Goal: Find specific page/section: Find specific page/section

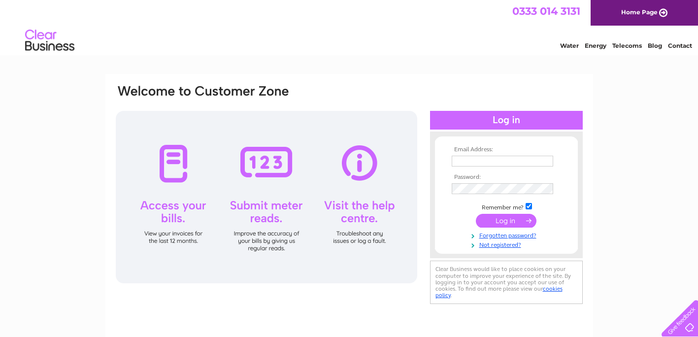
type input "lisa@roygreen.co.uk"
click at [499, 220] on input "submit" at bounding box center [506, 221] width 61 height 14
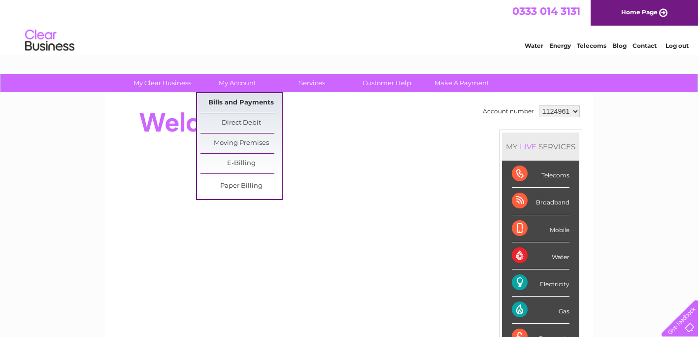
click at [238, 98] on link "Bills and Payments" at bounding box center [241, 103] width 81 height 20
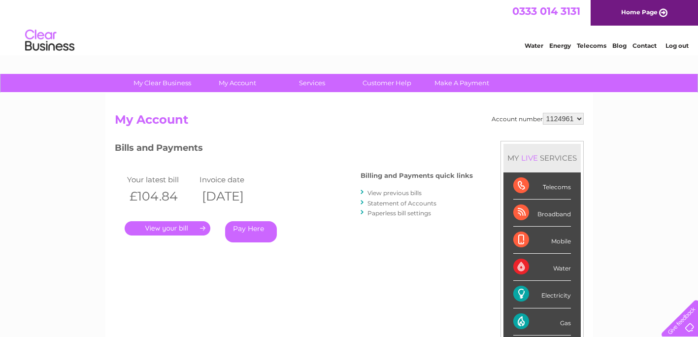
click at [138, 229] on link "." at bounding box center [168, 228] width 86 height 14
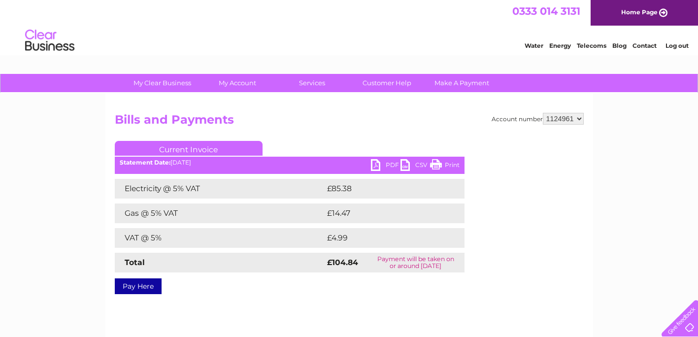
click at [381, 165] on link "PDF" at bounding box center [386, 166] width 30 height 14
